Goal: Task Accomplishment & Management: Use online tool/utility

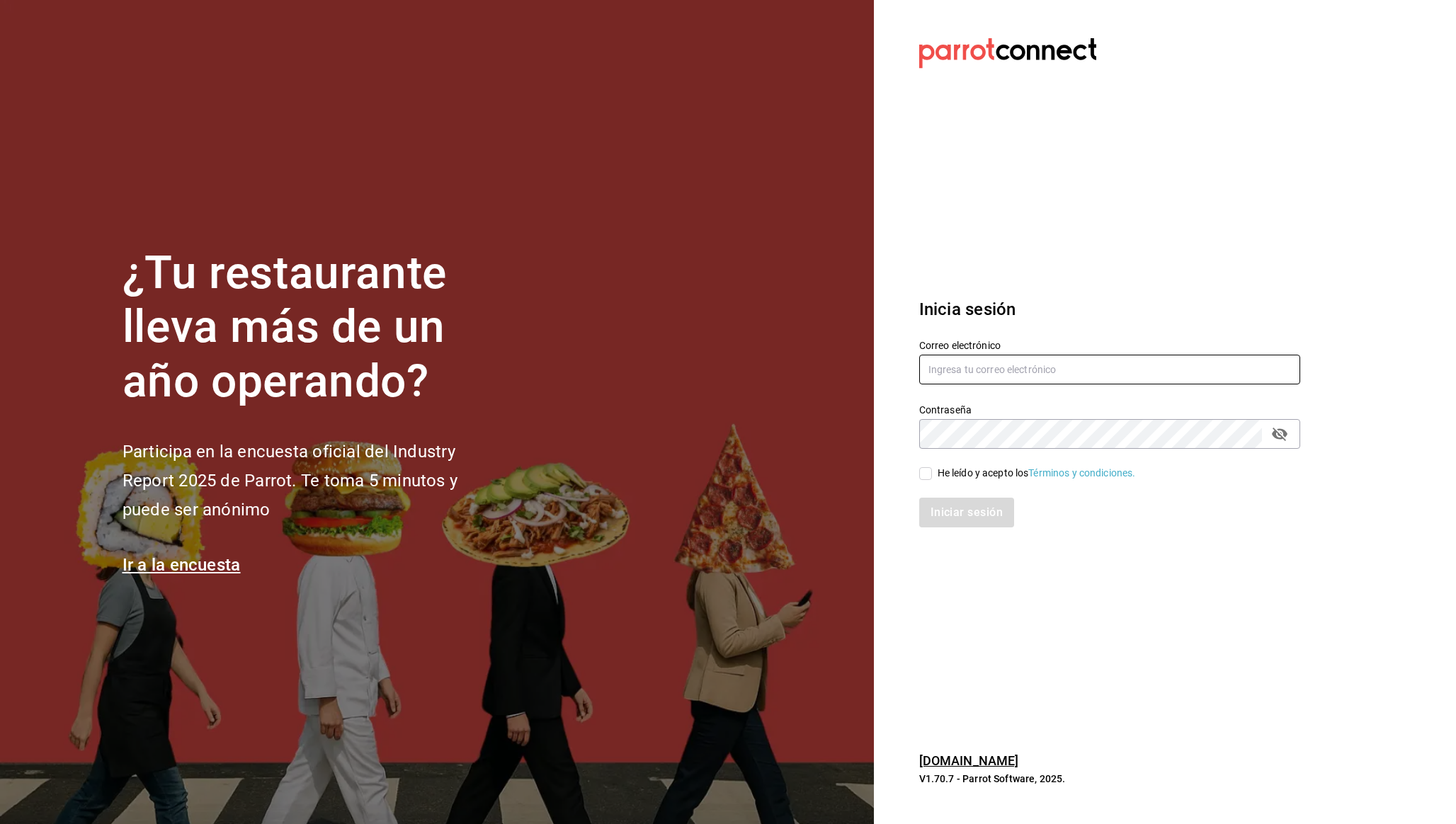
click at [1234, 374] on input "text" at bounding box center [1109, 370] width 381 height 30
click at [1300, 370] on div at bounding box center [1300, 370] width 0 height 0
type input "inventarios@parrot.rest"
click at [1279, 431] on icon "passwordField" at bounding box center [1279, 434] width 17 height 17
click at [1000, 373] on input "inventarios@parrot.rest" at bounding box center [1109, 370] width 381 height 30
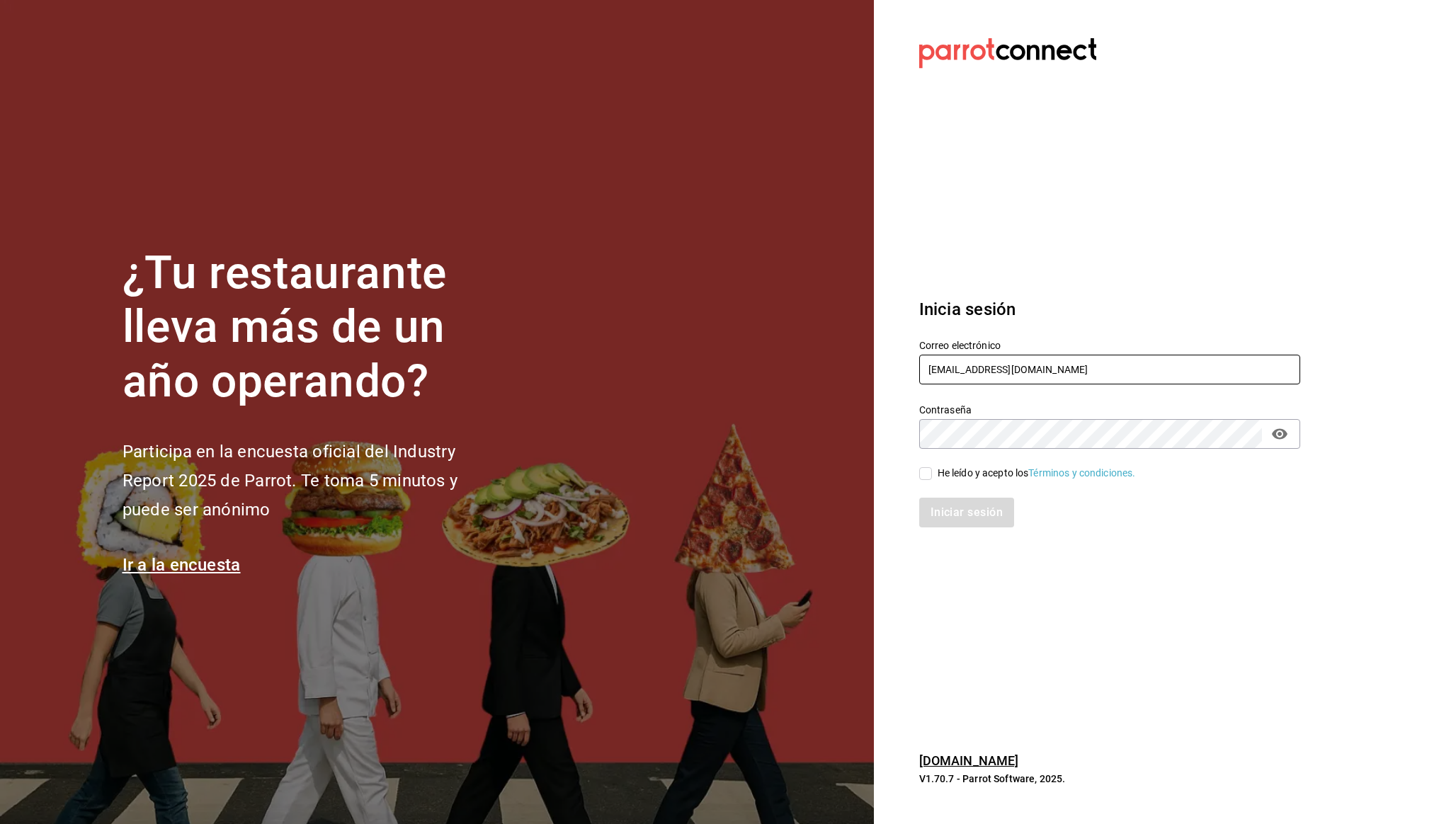
click at [1000, 373] on input "inventarios@parrot.rest" at bounding box center [1109, 370] width 381 height 30
click at [984, 374] on input "inventarios@parrot.rest" at bounding box center [1109, 370] width 381 height 30
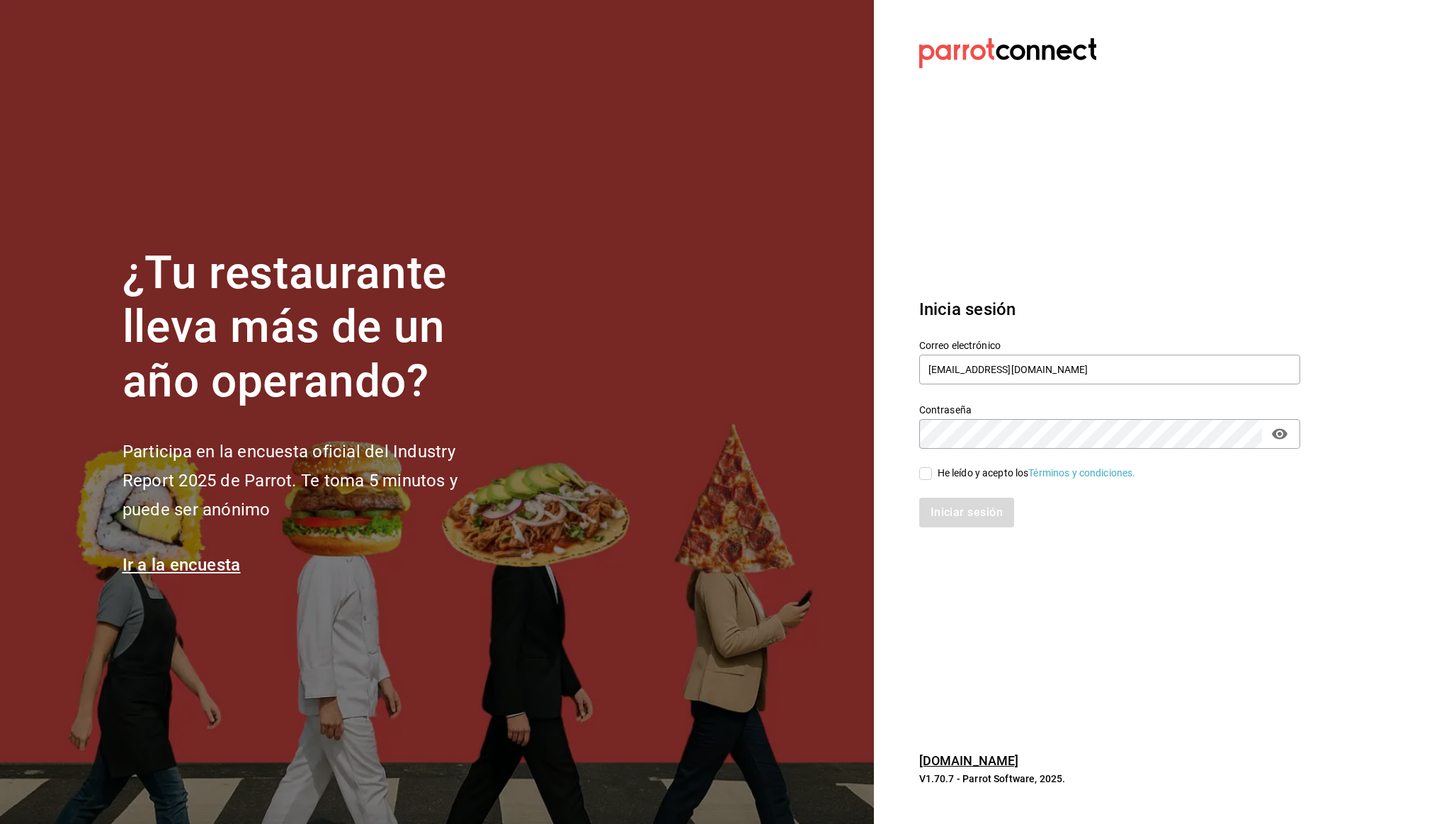
click at [931, 472] on input "He leído y acepto los Términos y condiciones." at bounding box center [925, 473] width 13 height 13
checkbox input "true"
click at [940, 513] on button "Iniciar sesión" at bounding box center [967, 513] width 96 height 30
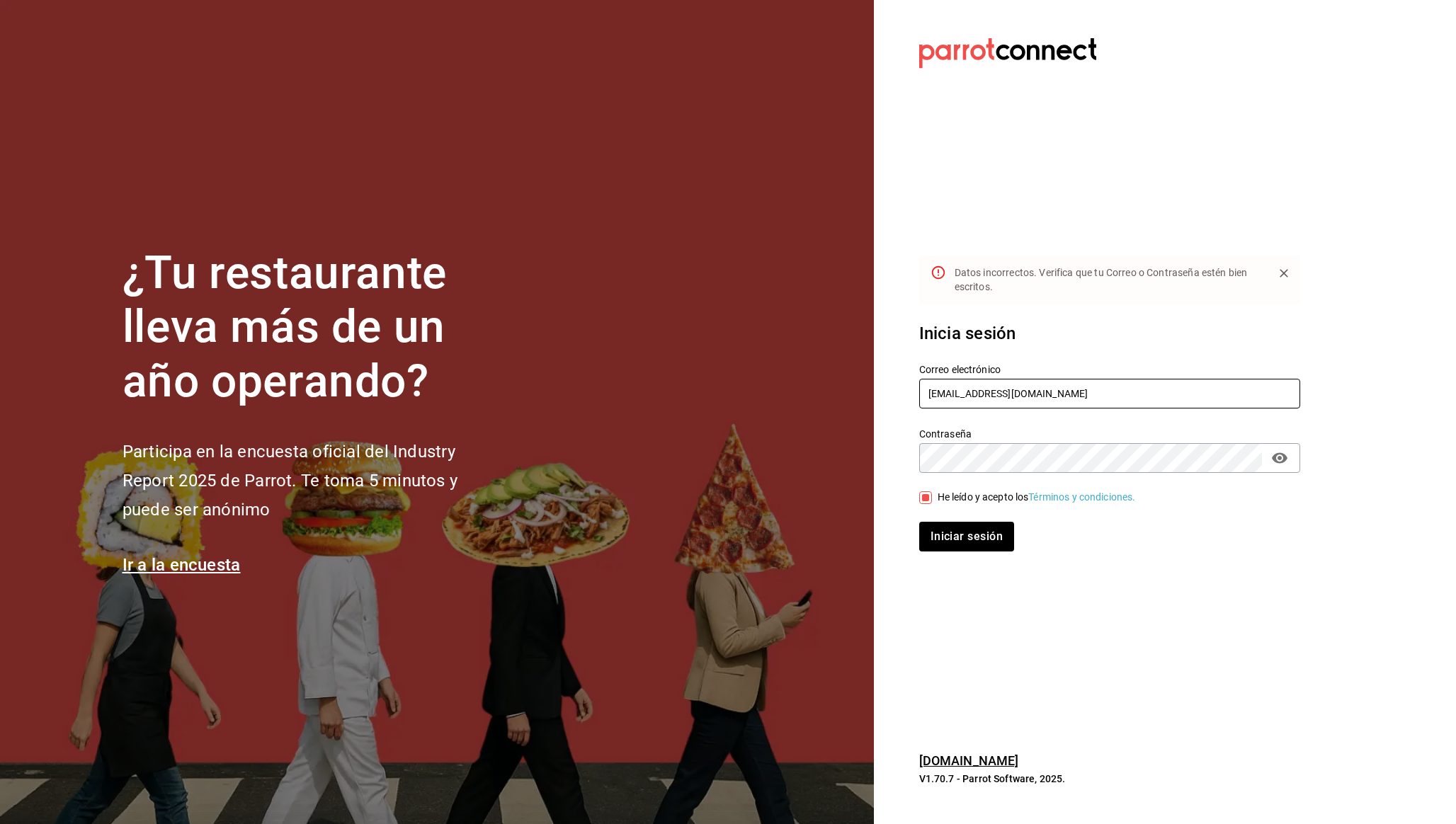
click at [1167, 407] on input "inventarios@parrot.rest" at bounding box center [1109, 394] width 381 height 30
type input "leo@parrotsoftware.io"
click at [991, 392] on input "leo@parrotsoftware.io" at bounding box center [1109, 394] width 381 height 30
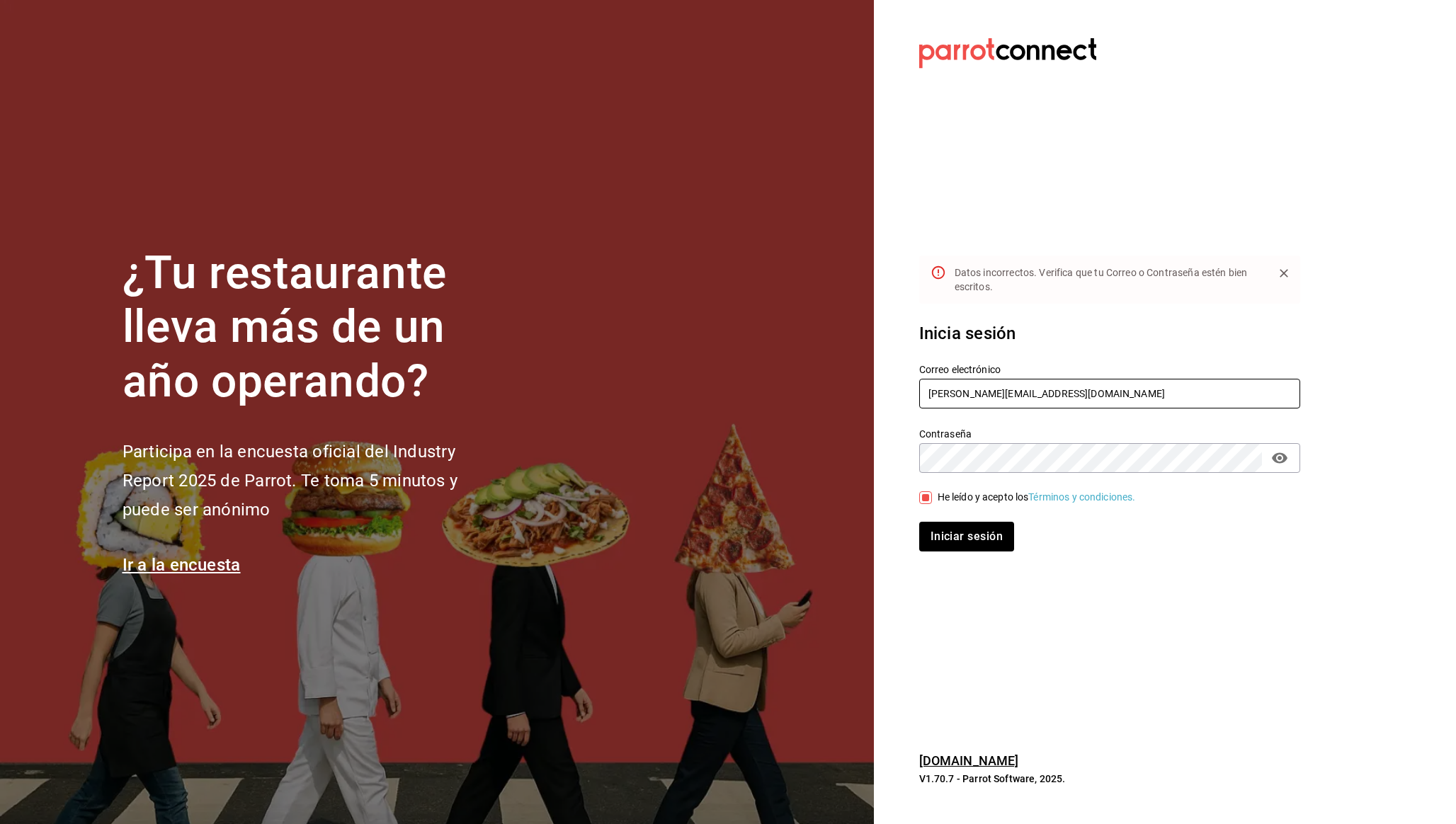
click at [991, 392] on input "leo@parrotsoftware.io" at bounding box center [1109, 394] width 381 height 30
click at [968, 541] on button "Iniciar sesión" at bounding box center [967, 537] width 96 height 30
